Goal: Check status: Check status

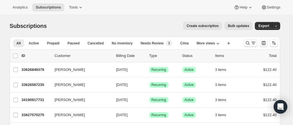
click at [256, 43] on icon "Search and filter results" at bounding box center [253, 43] width 6 height 6
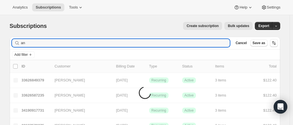
type input "a"
type input "u"
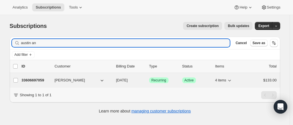
type input "austin an"
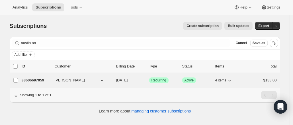
click at [36, 78] on p "33606697059" at bounding box center [36, 80] width 28 height 6
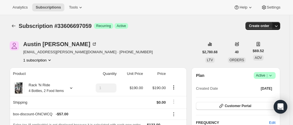
click at [278, 27] on icon "button" at bounding box center [276, 26] width 6 height 6
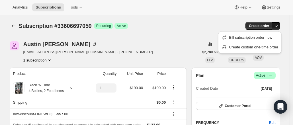
click at [278, 27] on icon "button" at bounding box center [276, 26] width 6 height 6
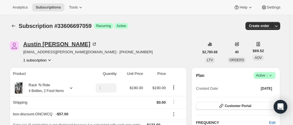
click at [93, 43] on icon at bounding box center [94, 44] width 3 height 3
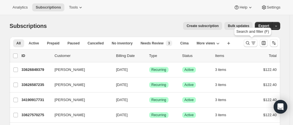
click at [249, 44] on icon "Search and filter results" at bounding box center [248, 43] width 6 height 6
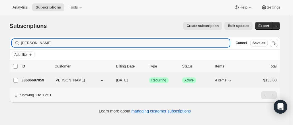
type input "[PERSON_NAME]"
click at [38, 78] on p "33606697059" at bounding box center [36, 80] width 28 height 6
